Goal: Task Accomplishment & Management: Complete application form

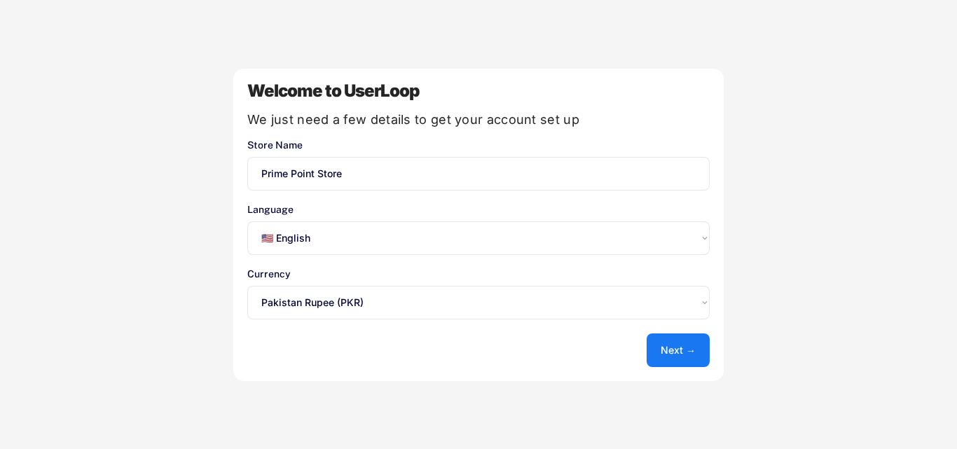
select select ""en""
select select ""1348695171700984260__LOOKUP__1635527639356x495370211207910800""
click at [663, 352] on button "Next →" at bounding box center [678, 350] width 63 height 34
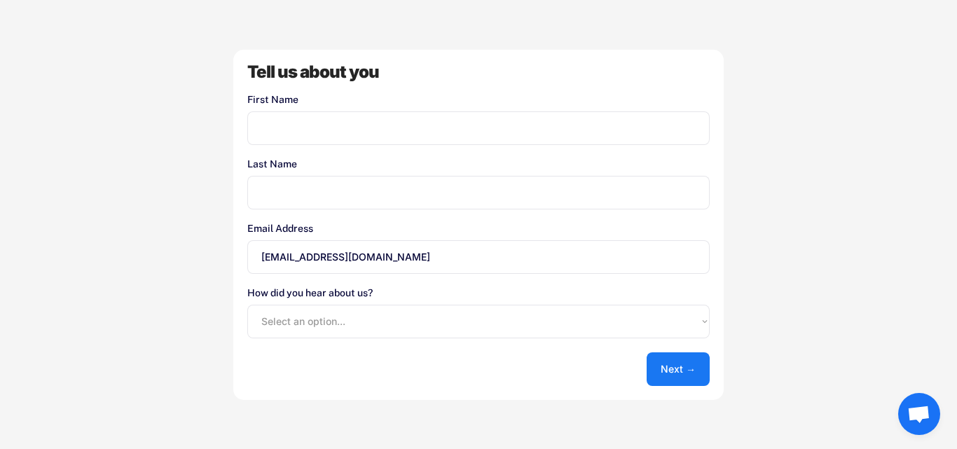
click at [568, 115] on input "input" at bounding box center [478, 128] width 462 height 34
type input "prime"
type input "point"
click at [696, 359] on button "Next →" at bounding box center [678, 369] width 63 height 34
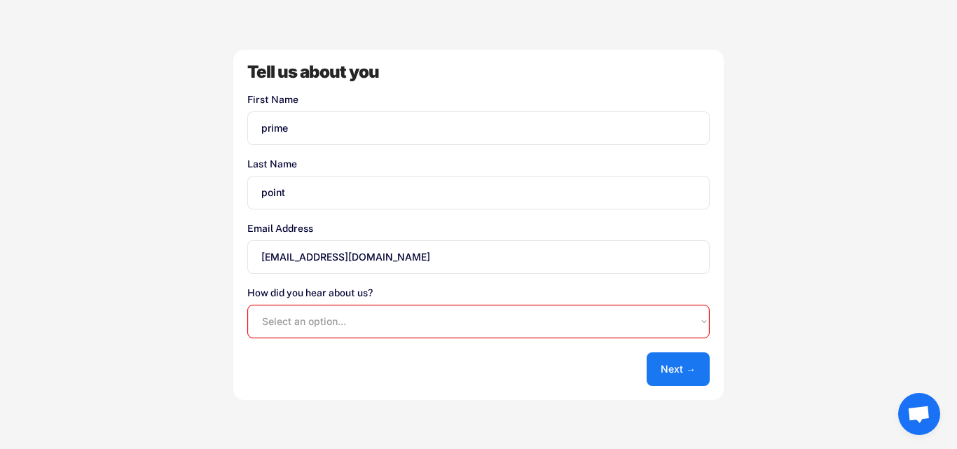
click at [630, 320] on select "Select an option... Shopify App Store Google UserLoop Blog Referred by a friend…" at bounding box center [478, 322] width 462 height 34
select select ""other""
click at [247, 305] on select "Select an option... Shopify App Store Google UserLoop Blog Referred by a friend…" at bounding box center [478, 322] width 462 height 34
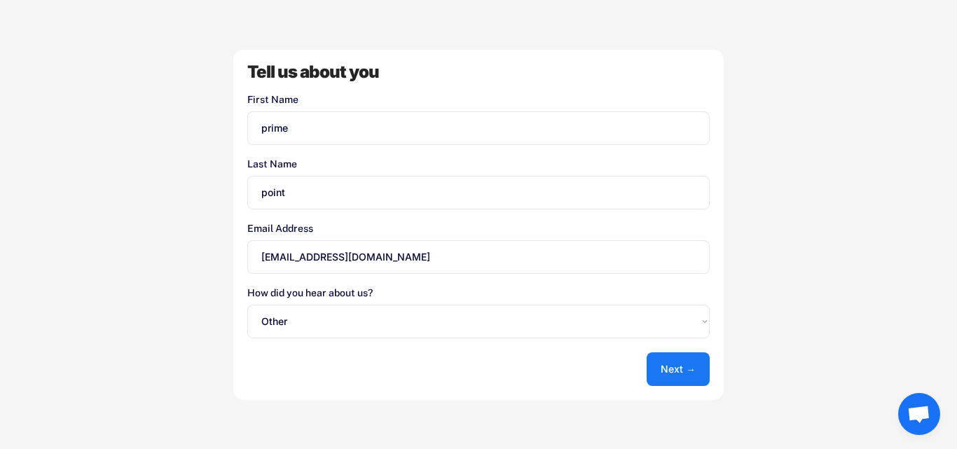
click at [696, 371] on button "Next →" at bounding box center [678, 369] width 63 height 34
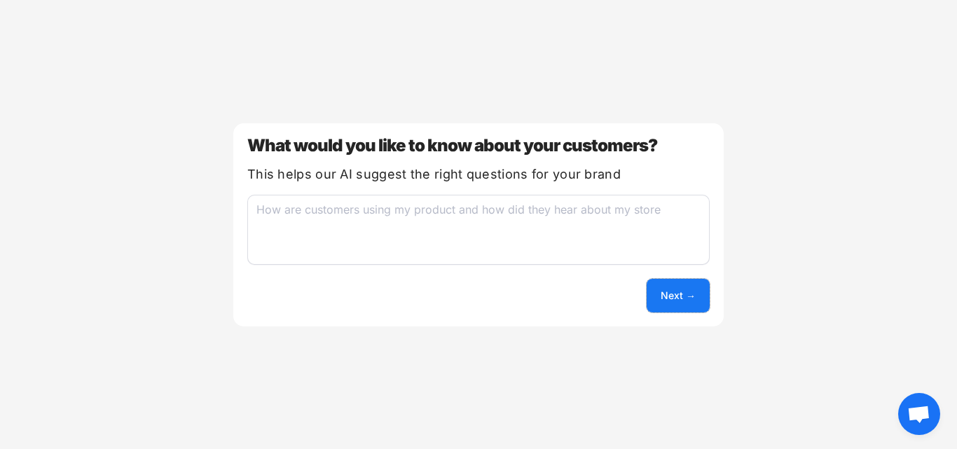
click at [672, 289] on button "Next →" at bounding box center [678, 296] width 63 height 34
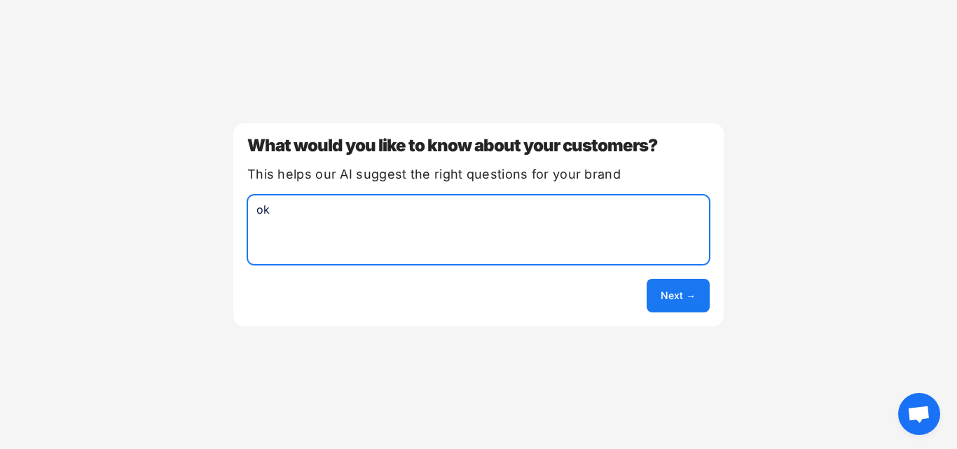
type textarea "ok"
click at [675, 301] on button "Next →" at bounding box center [678, 296] width 63 height 34
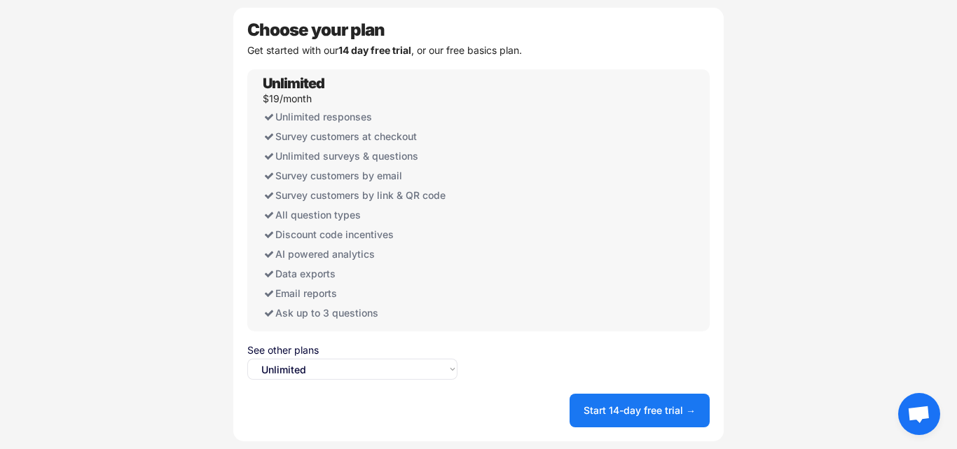
click at [382, 369] on select "Select an option... Unlimited Free" at bounding box center [352, 369] width 210 height 21
click at [247, 359] on select "Select an option... Unlimited Free" at bounding box center [352, 369] width 210 height 21
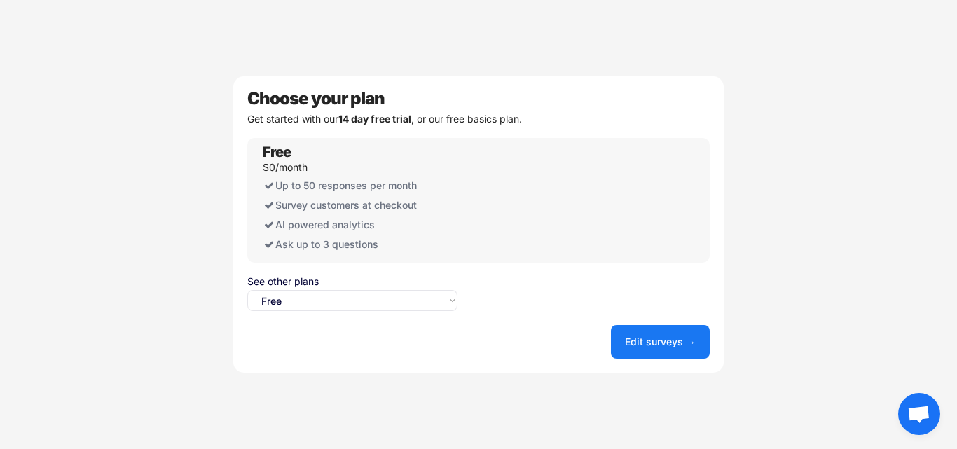
click at [393, 291] on select "Select an option... Unlimited Free" at bounding box center [352, 300] width 210 height 21
select select ""unlimited""
click at [247, 290] on select "Select an option... Unlimited Free" at bounding box center [352, 300] width 210 height 21
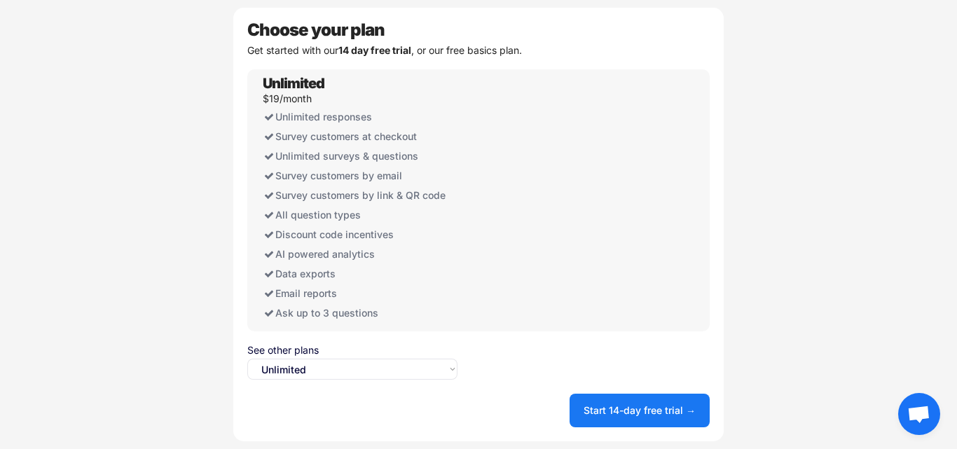
click at [611, 405] on button "Start 14-day free trial →" at bounding box center [639, 411] width 140 height 34
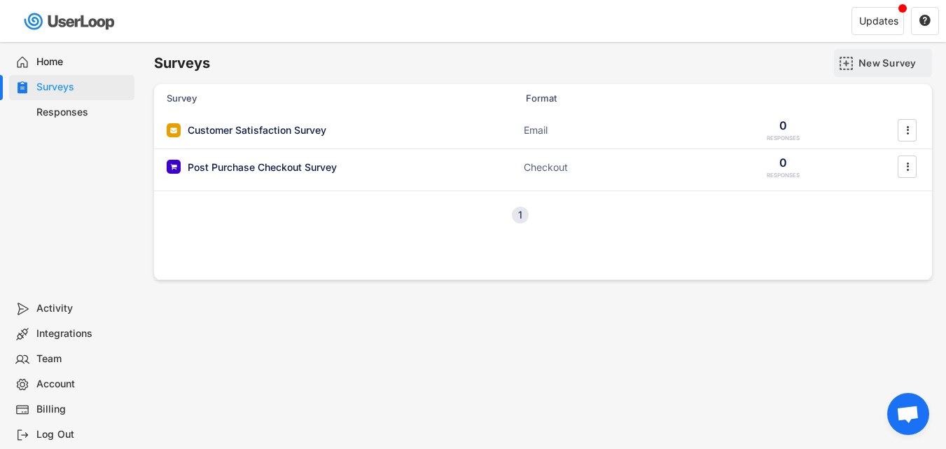
click at [876, 62] on div "New Survey" at bounding box center [894, 63] width 70 height 13
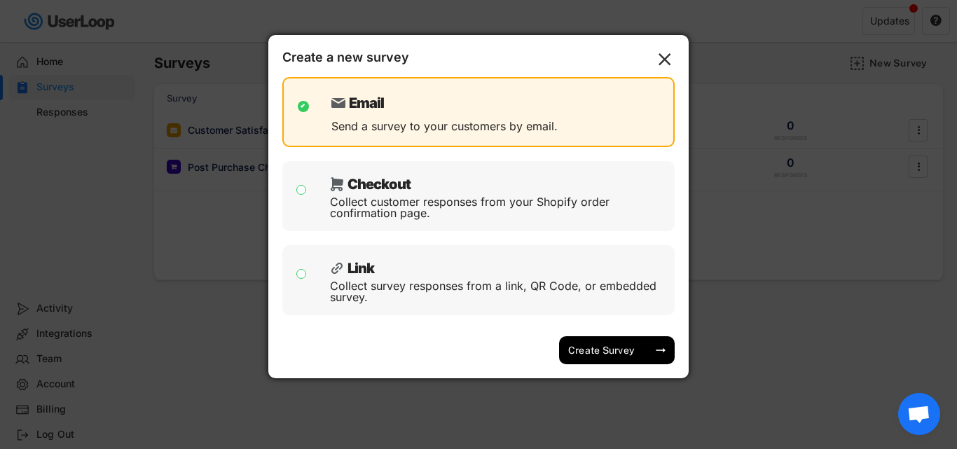
click at [700, 345] on div at bounding box center [478, 224] width 957 height 449
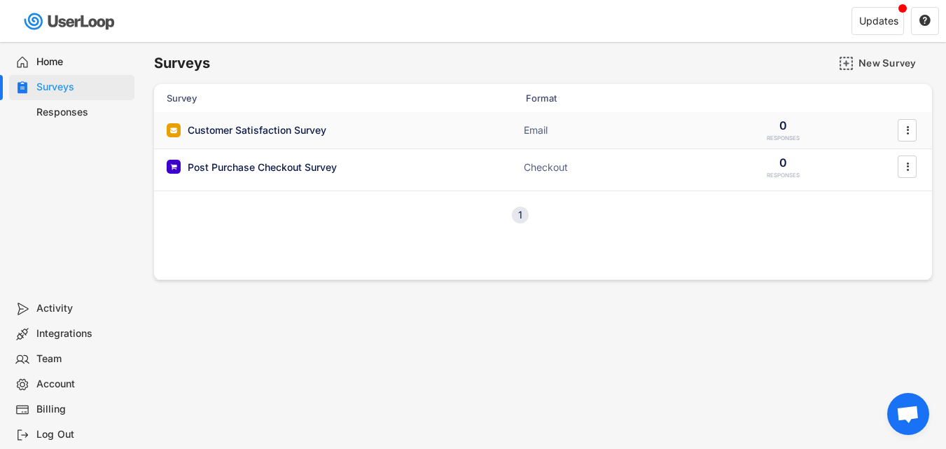
click at [233, 122] on div "Customer Satisfaction Survey Email 0 RESPONSES " at bounding box center [543, 130] width 778 height 36
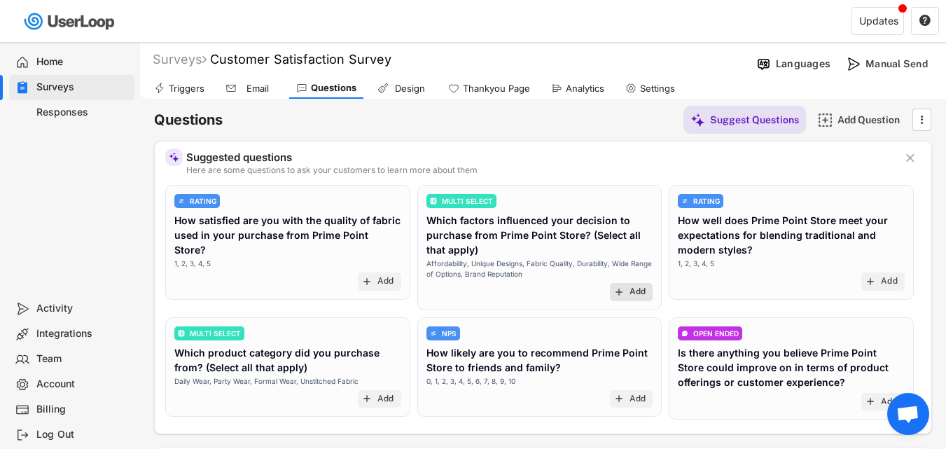
click at [640, 293] on div "Add" at bounding box center [638, 291] width 17 height 11
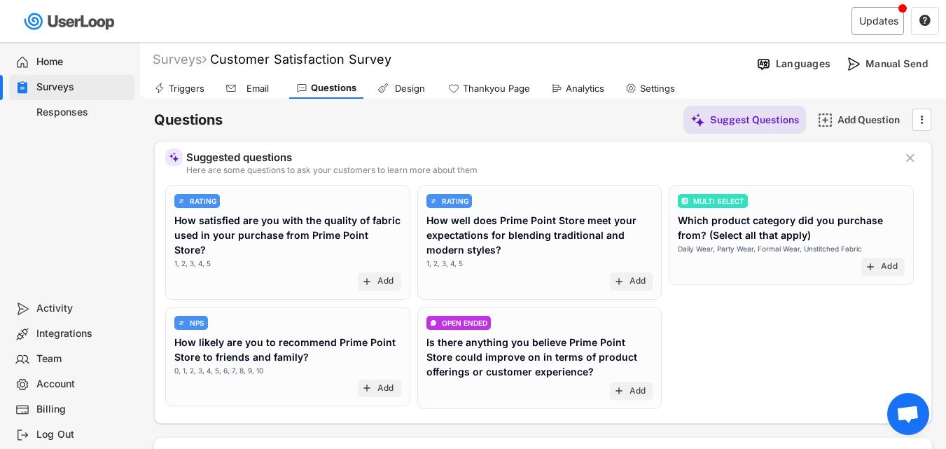
click at [863, 18] on div "Updates" at bounding box center [878, 21] width 39 height 10
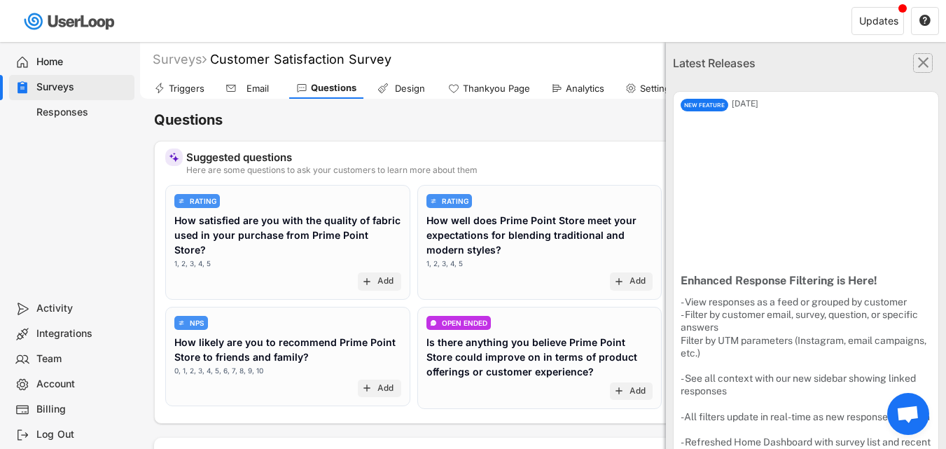
click at [920, 65] on icon "" at bounding box center [923, 63] width 18 height 18
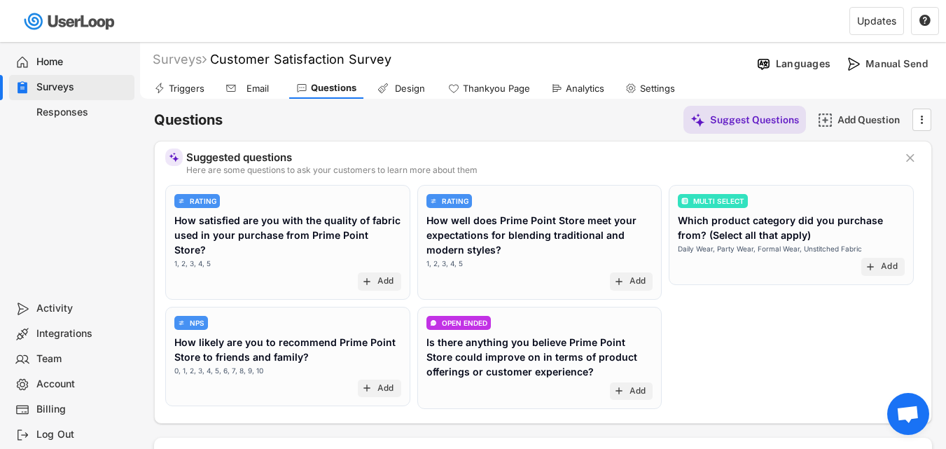
click at [470, 90] on div "Thankyou Page" at bounding box center [496, 89] width 67 height 12
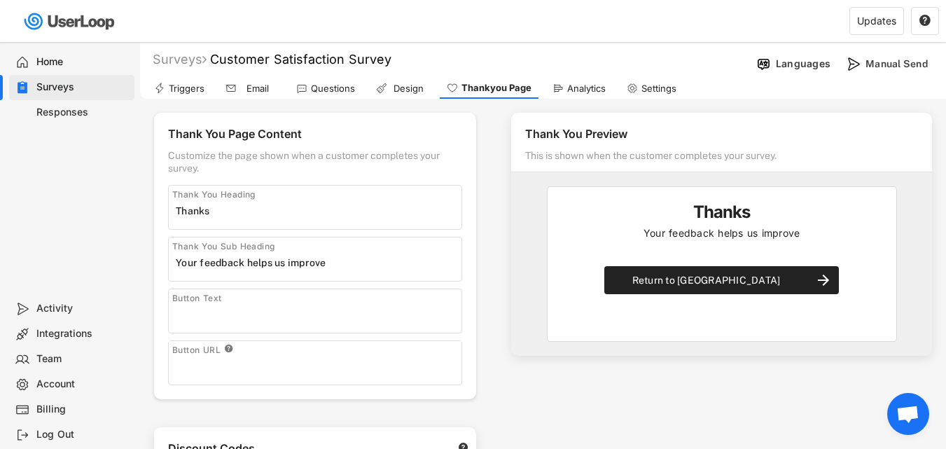
click at [177, 93] on div "Triggers" at bounding box center [187, 89] width 36 height 12
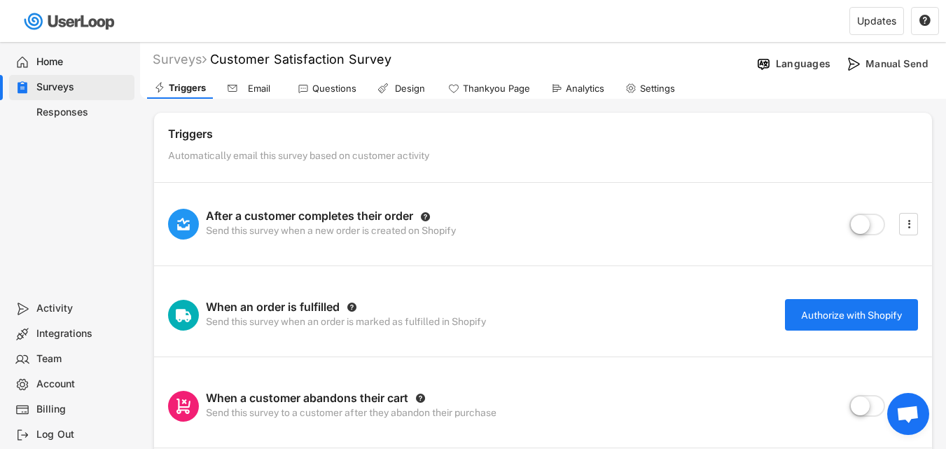
click at [678, 86] on div "Settings" at bounding box center [651, 88] width 64 height 21
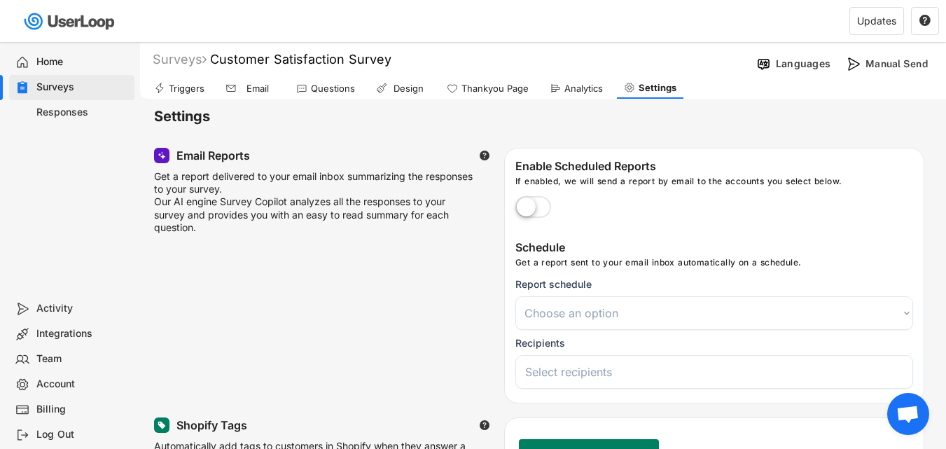
click at [408, 81] on div "Design" at bounding box center [401, 88] width 64 height 21
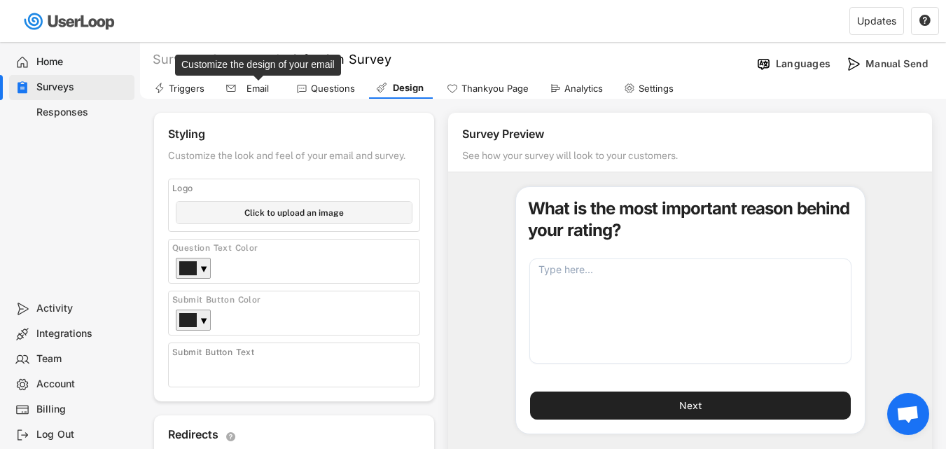
click at [270, 91] on div "Email" at bounding box center [257, 89] width 35 height 12
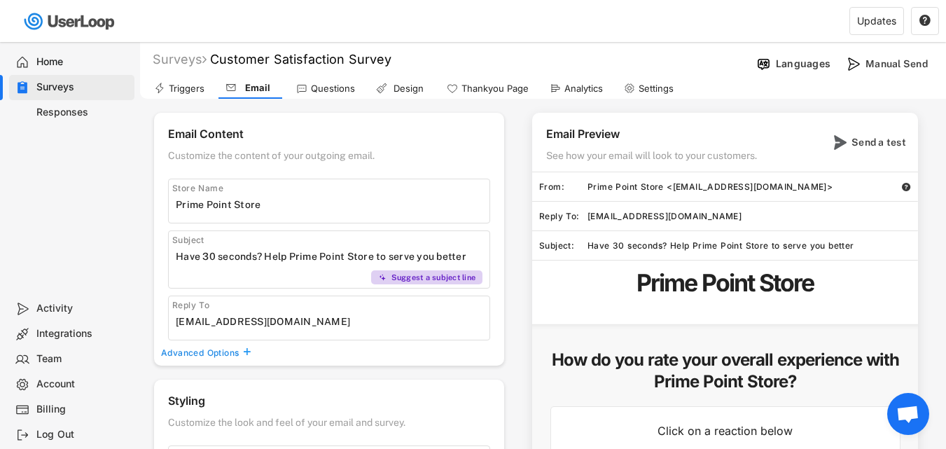
click at [193, 90] on div "Triggers" at bounding box center [187, 89] width 36 height 12
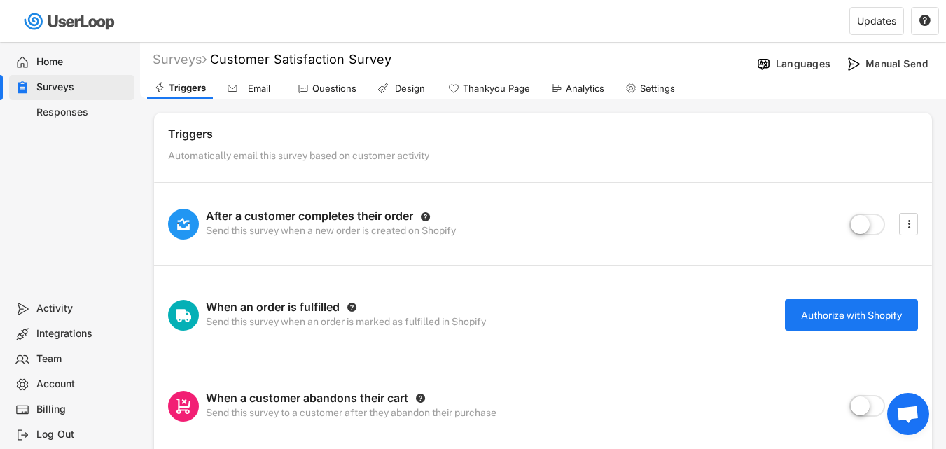
click at [357, 87] on div "Questions" at bounding box center [327, 88] width 73 height 21
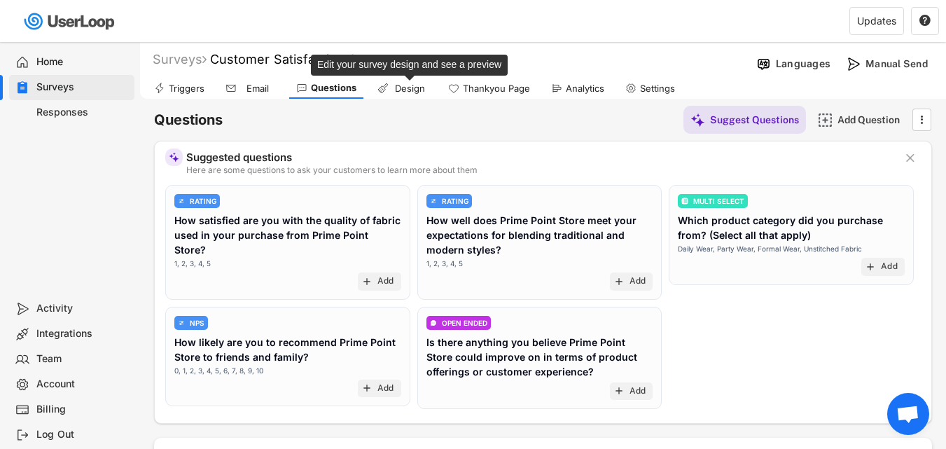
click at [410, 86] on div "Design" at bounding box center [409, 89] width 35 height 12
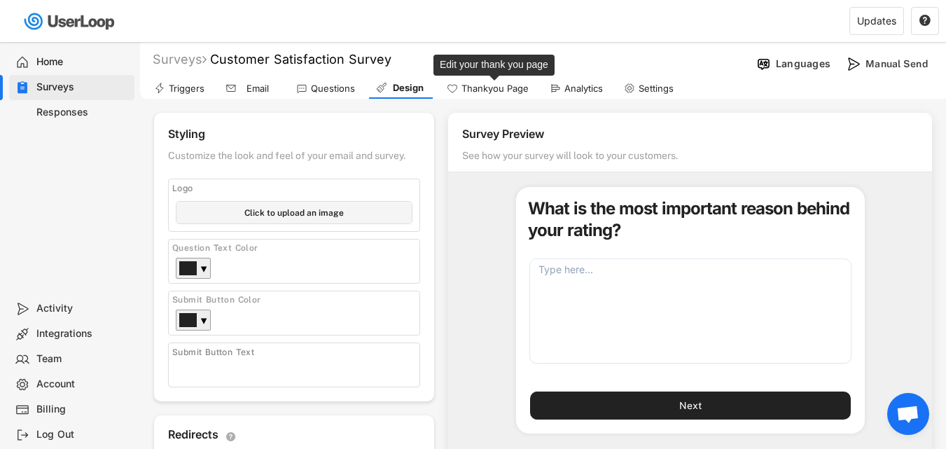
click at [462, 92] on div "Thankyou Page" at bounding box center [495, 89] width 67 height 12
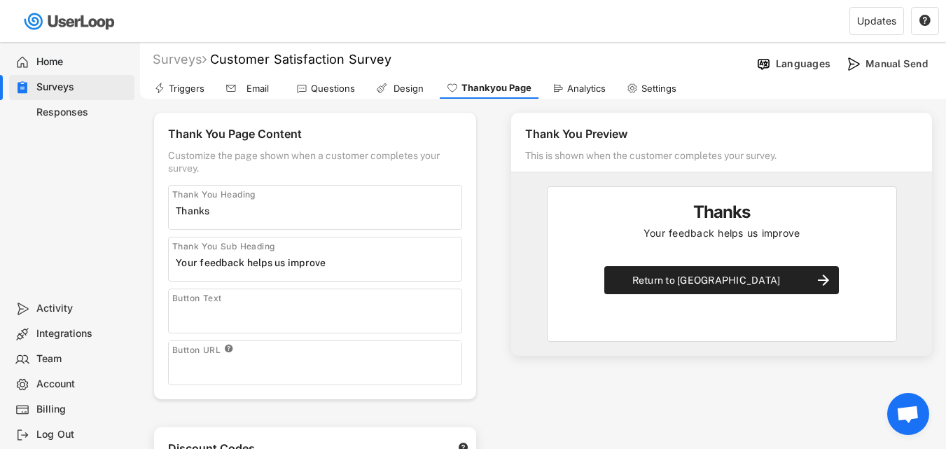
click at [577, 98] on div "Analytics" at bounding box center [579, 88] width 67 height 21
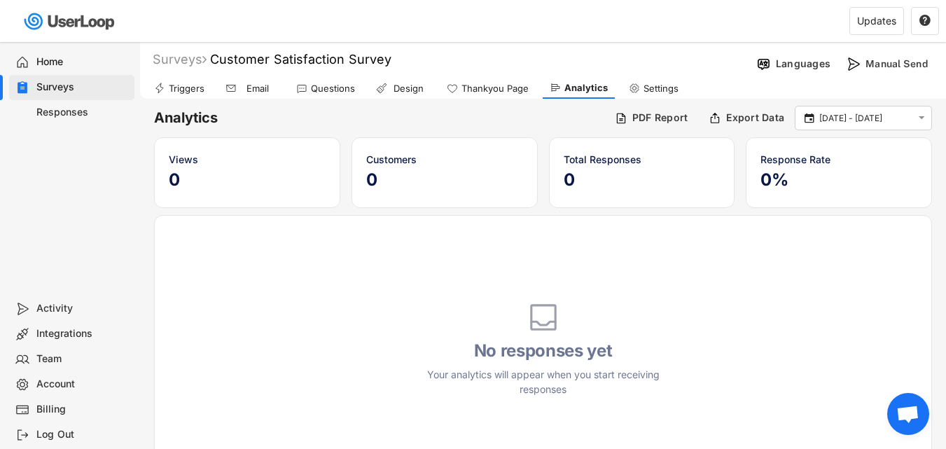
click at [86, 111] on div "Responses" at bounding box center [82, 112] width 92 height 13
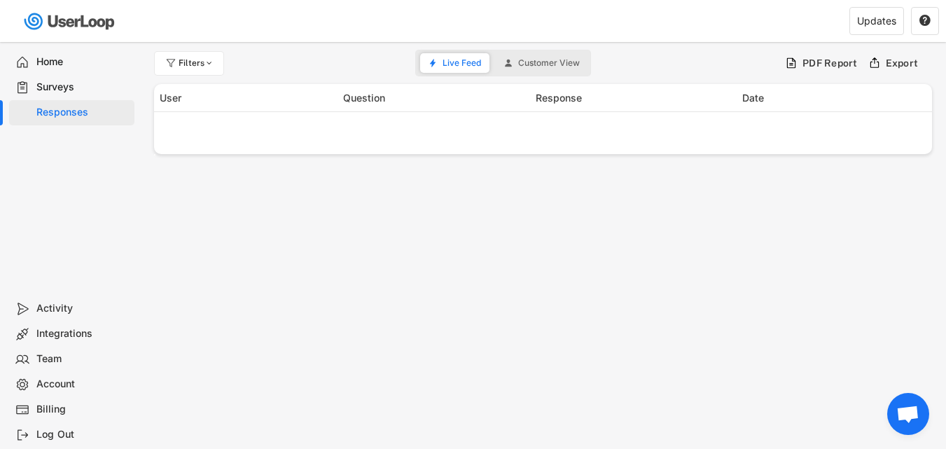
click at [74, 85] on div "Surveys" at bounding box center [82, 87] width 92 height 13
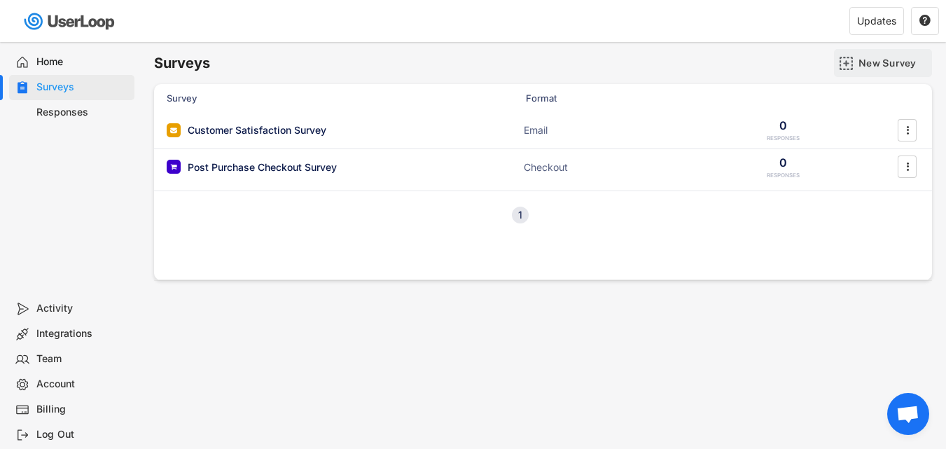
click at [881, 72] on div "New Survey" at bounding box center [894, 63] width 70 height 28
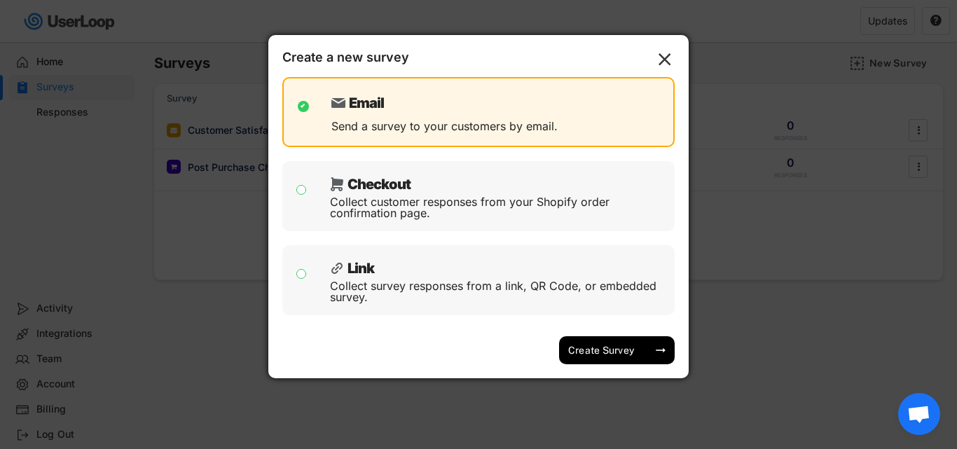
click at [390, 275] on div "Link" at bounding box center [499, 264] width 338 height 21
checkbox input "false"
checkbox input "true"
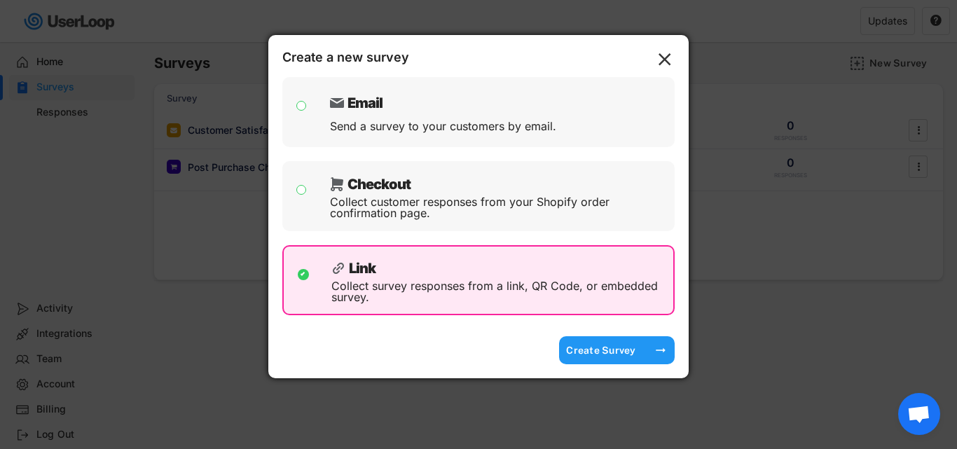
click at [588, 348] on div "Create Survey" at bounding box center [601, 350] width 70 height 13
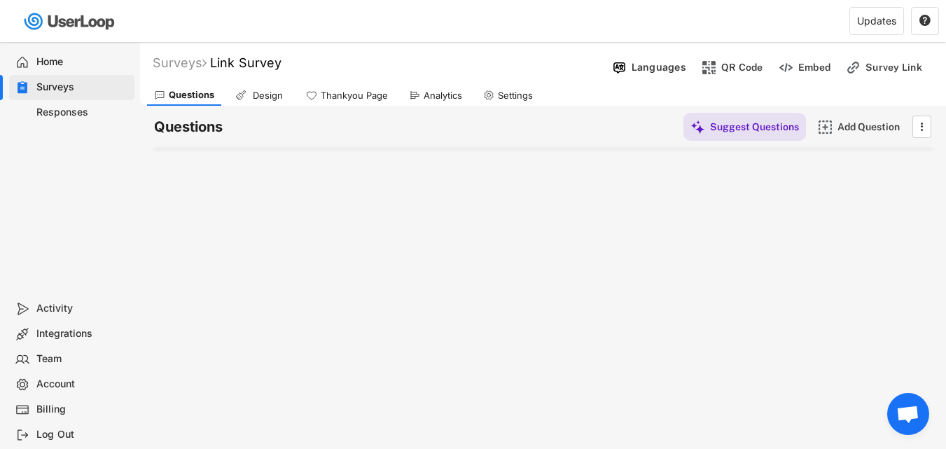
click at [355, 100] on div "Thankyou Page" at bounding box center [354, 96] width 67 height 12
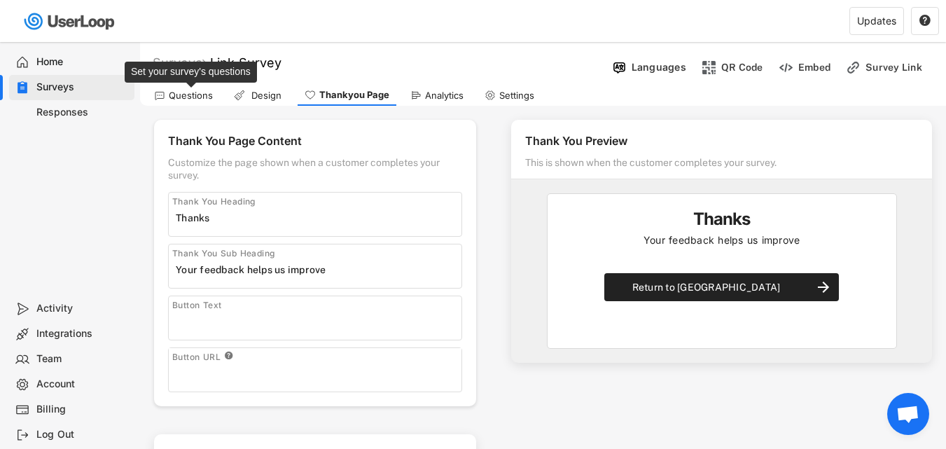
click at [179, 97] on div "Questions" at bounding box center [191, 96] width 44 height 12
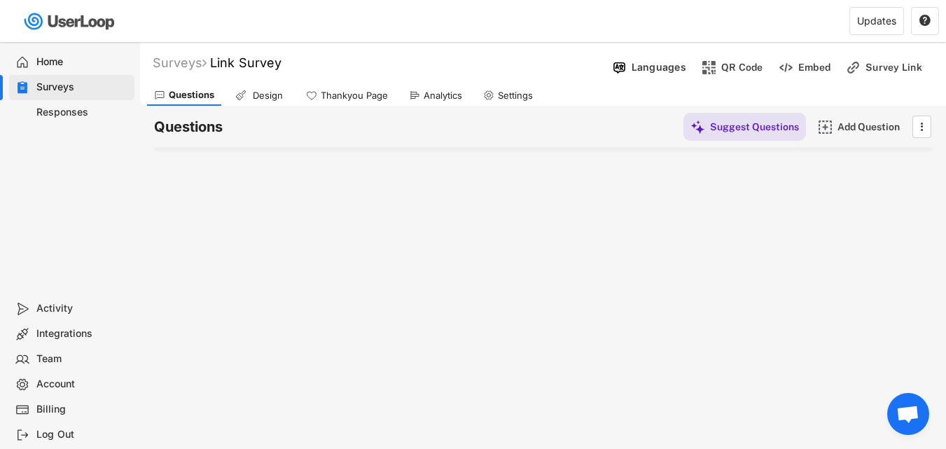
click at [265, 101] on div "Design" at bounding box center [267, 96] width 35 height 12
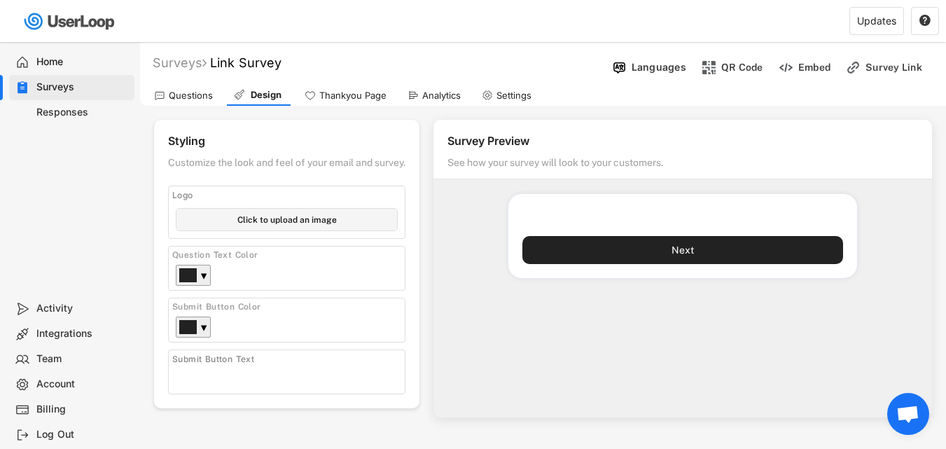
click at [59, 94] on div "Surveys" at bounding box center [71, 87] width 125 height 25
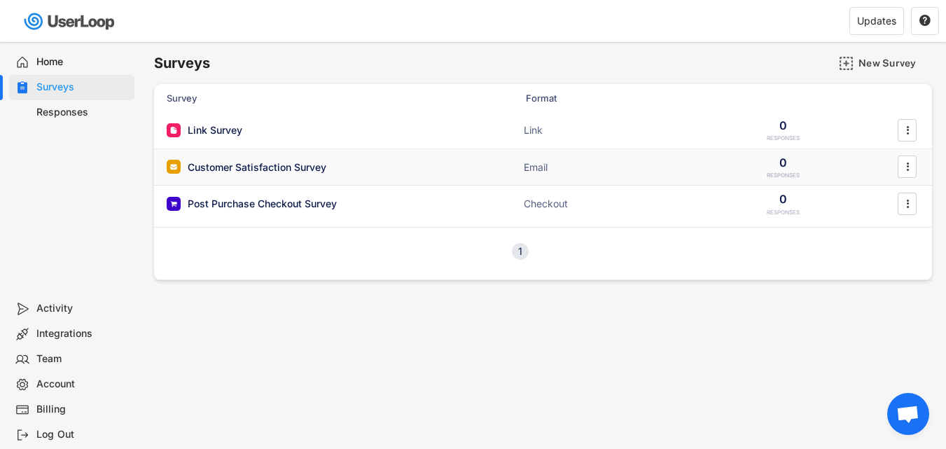
click at [237, 164] on div "Customer Satisfaction Survey" at bounding box center [257, 167] width 139 height 14
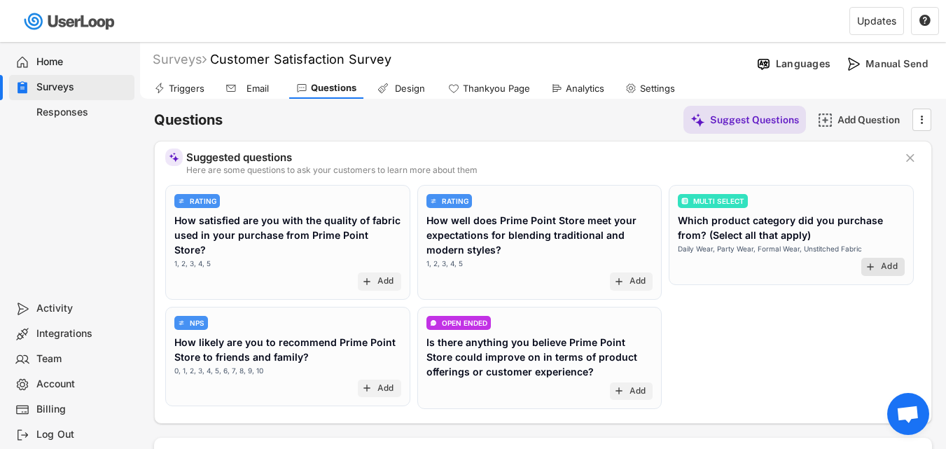
click at [878, 268] on div "add Add" at bounding box center [883, 267] width 43 height 18
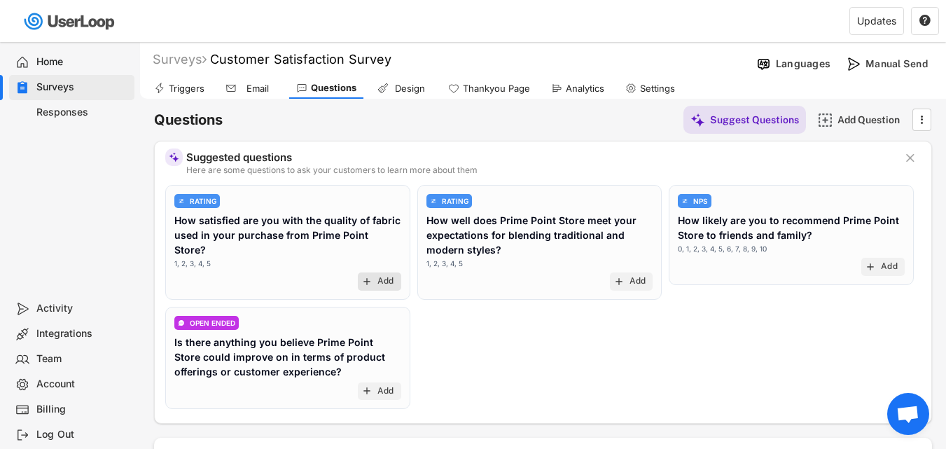
click at [376, 272] on div "add Add" at bounding box center [379, 281] width 43 height 18
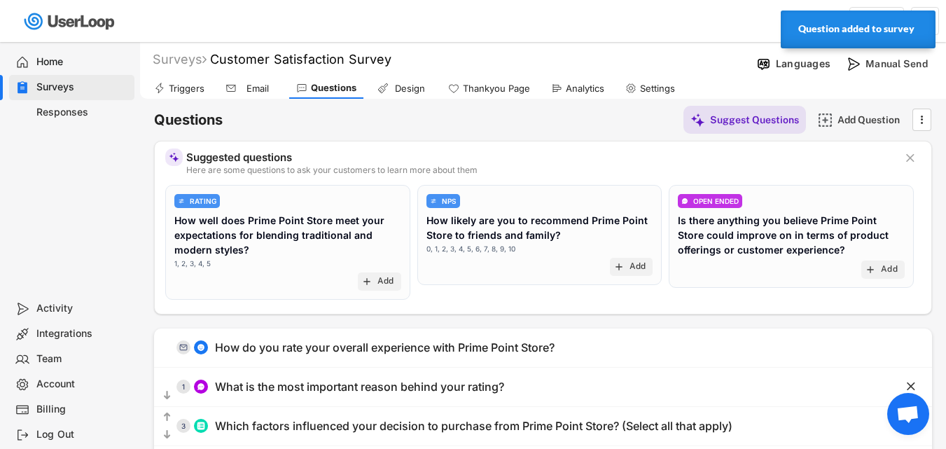
click at [185, 85] on div "Triggers" at bounding box center [187, 89] width 36 height 12
